Goal: Navigation & Orientation: Understand site structure

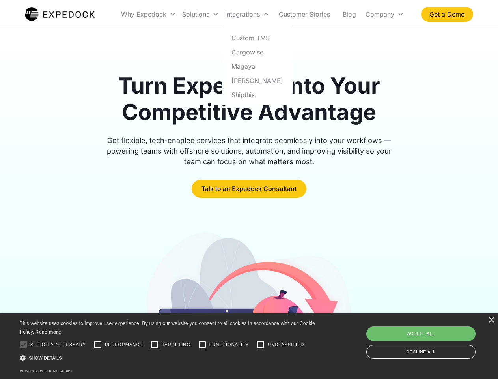
click at [263, 14] on div "Integrations" at bounding box center [247, 14] width 50 height 27
click at [149, 14] on div "Why Expedock" at bounding box center [143, 14] width 45 height 8
click at [200, 14] on div "Solutions" at bounding box center [195, 14] width 27 height 8
click at [247, 14] on div "Integrations" at bounding box center [242, 14] width 35 height 8
click at [385, 14] on div "Company" at bounding box center [380, 14] width 29 height 8
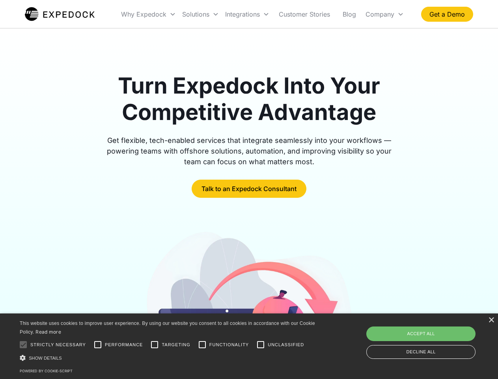
click at [23, 344] on div at bounding box center [23, 344] width 16 height 16
click at [98, 344] on input "Performance" at bounding box center [98, 344] width 16 height 16
checkbox input "true"
click at [155, 344] on input "Targeting" at bounding box center [155, 344] width 16 height 16
checkbox input "true"
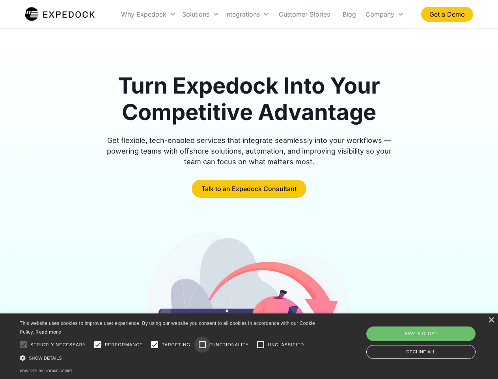
click at [202, 344] on input "Functionality" at bounding box center [202, 344] width 16 height 16
checkbox input "true"
click at [261, 344] on input "Unclassified" at bounding box center [261, 344] width 16 height 16
checkbox input "true"
